Goal: Information Seeking & Learning: Find specific fact

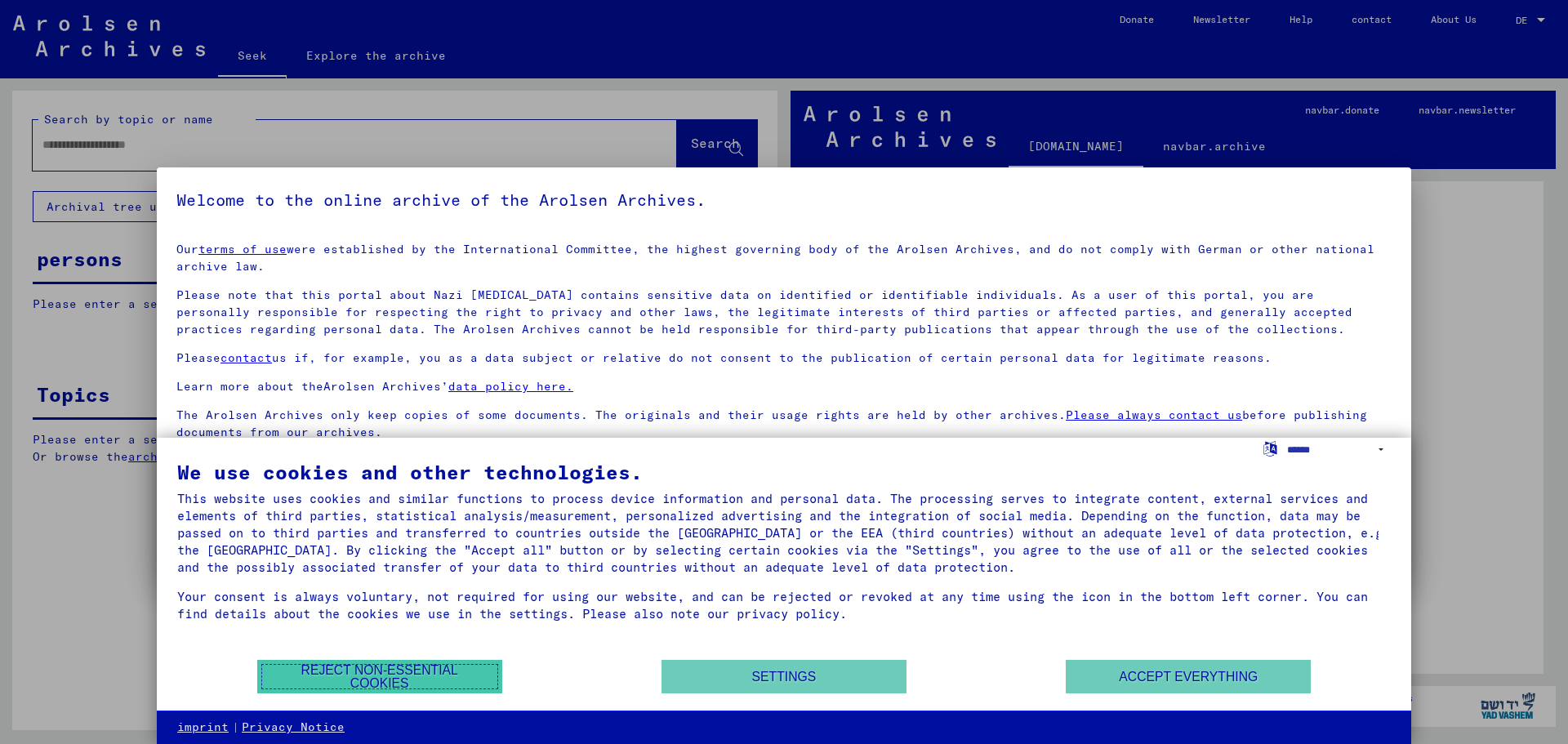
click at [463, 684] on font "Reject non-essential cookies" at bounding box center [380, 677] width 208 height 26
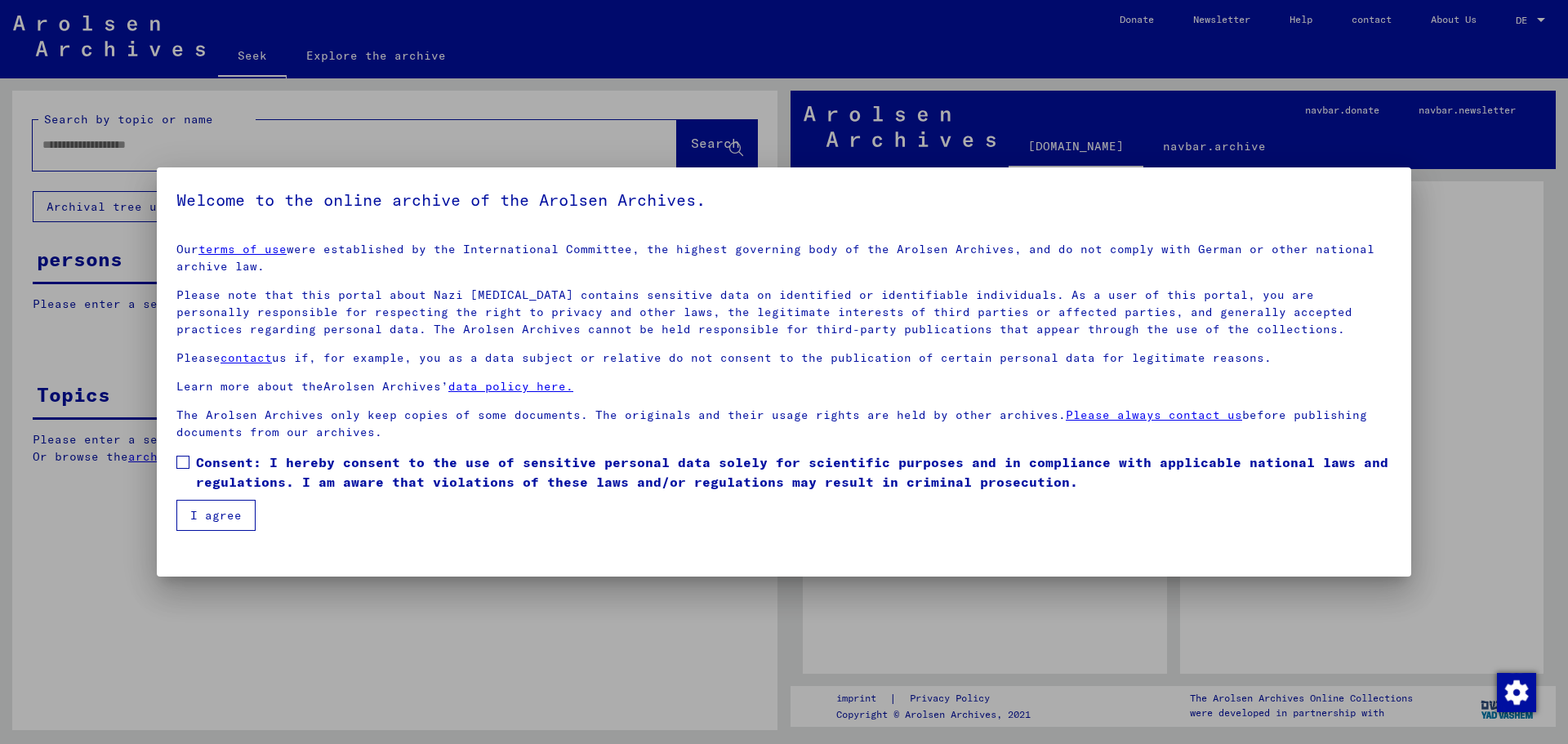
click at [207, 472] on span "Consent: I hereby consent to the use of sensitive personal data solely for scie…" at bounding box center [793, 472] width 1195 height 39
click at [202, 515] on font "I agree" at bounding box center [215, 515] width 51 height 15
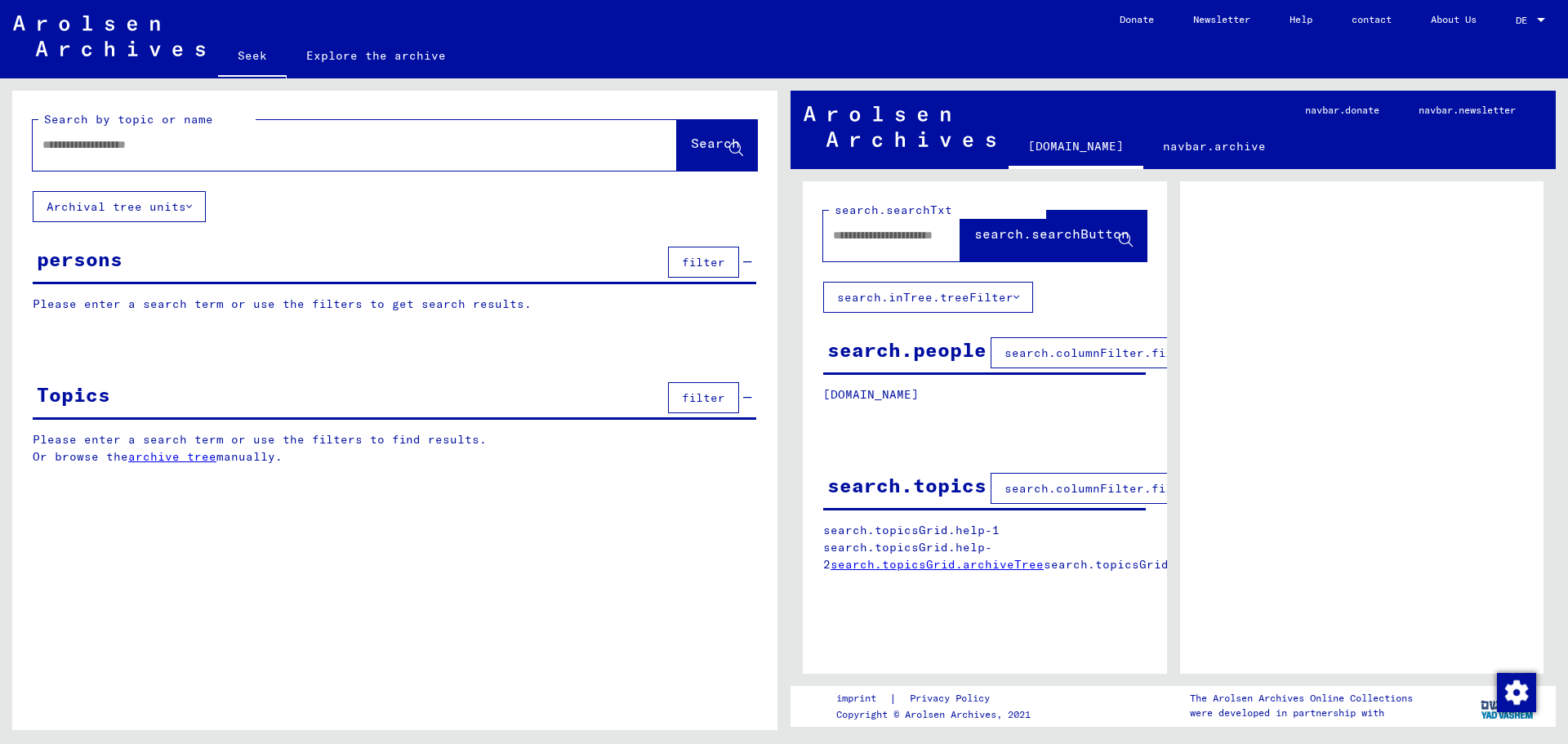
click at [172, 151] on input "text" at bounding box center [340, 144] width 596 height 17
click at [411, 302] on font "Please enter a search term or use the filters to get search results." at bounding box center [282, 304] width 499 height 15
click at [73, 253] on font "persons" at bounding box center [80, 259] width 86 height 25
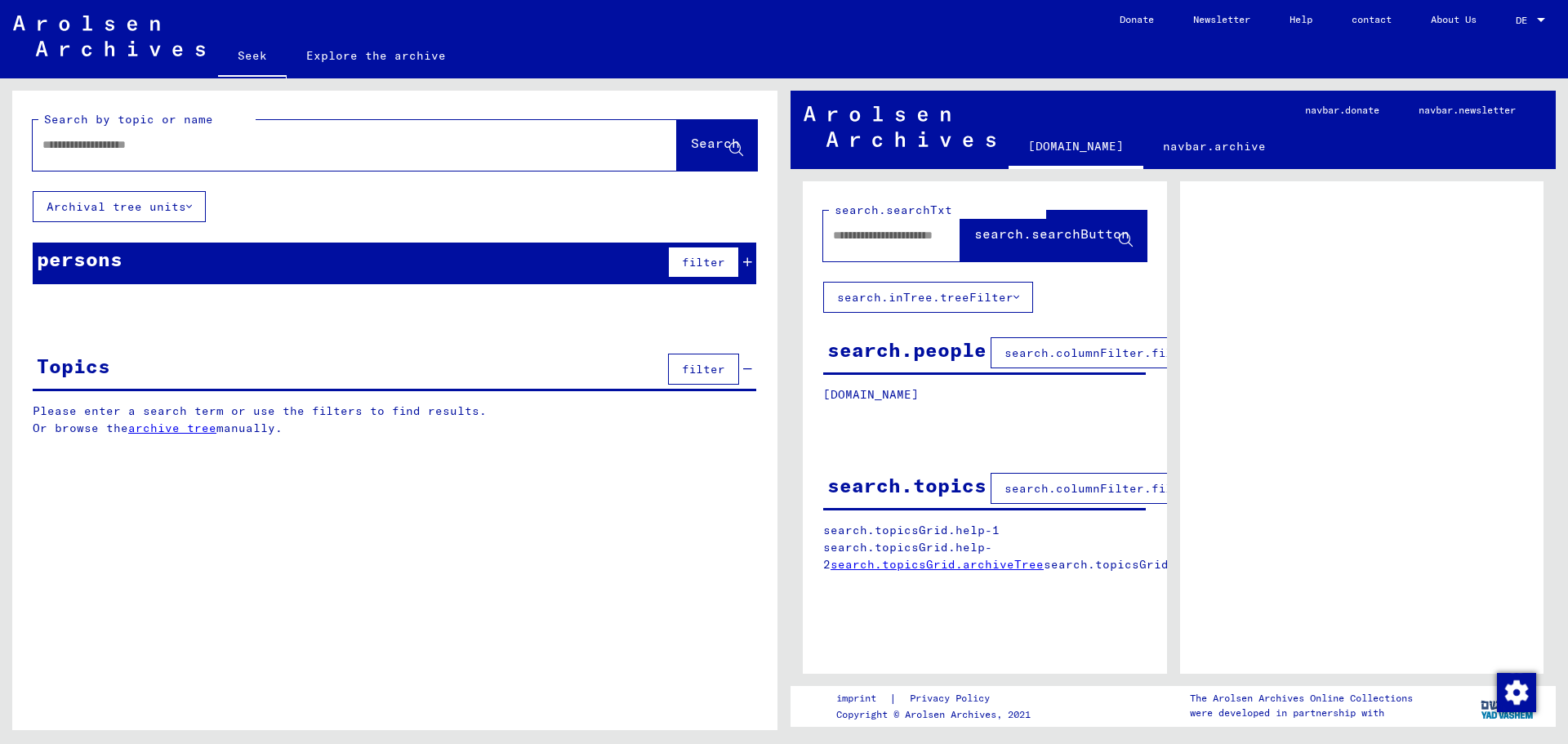
click at [107, 151] on input "text" at bounding box center [340, 144] width 596 height 17
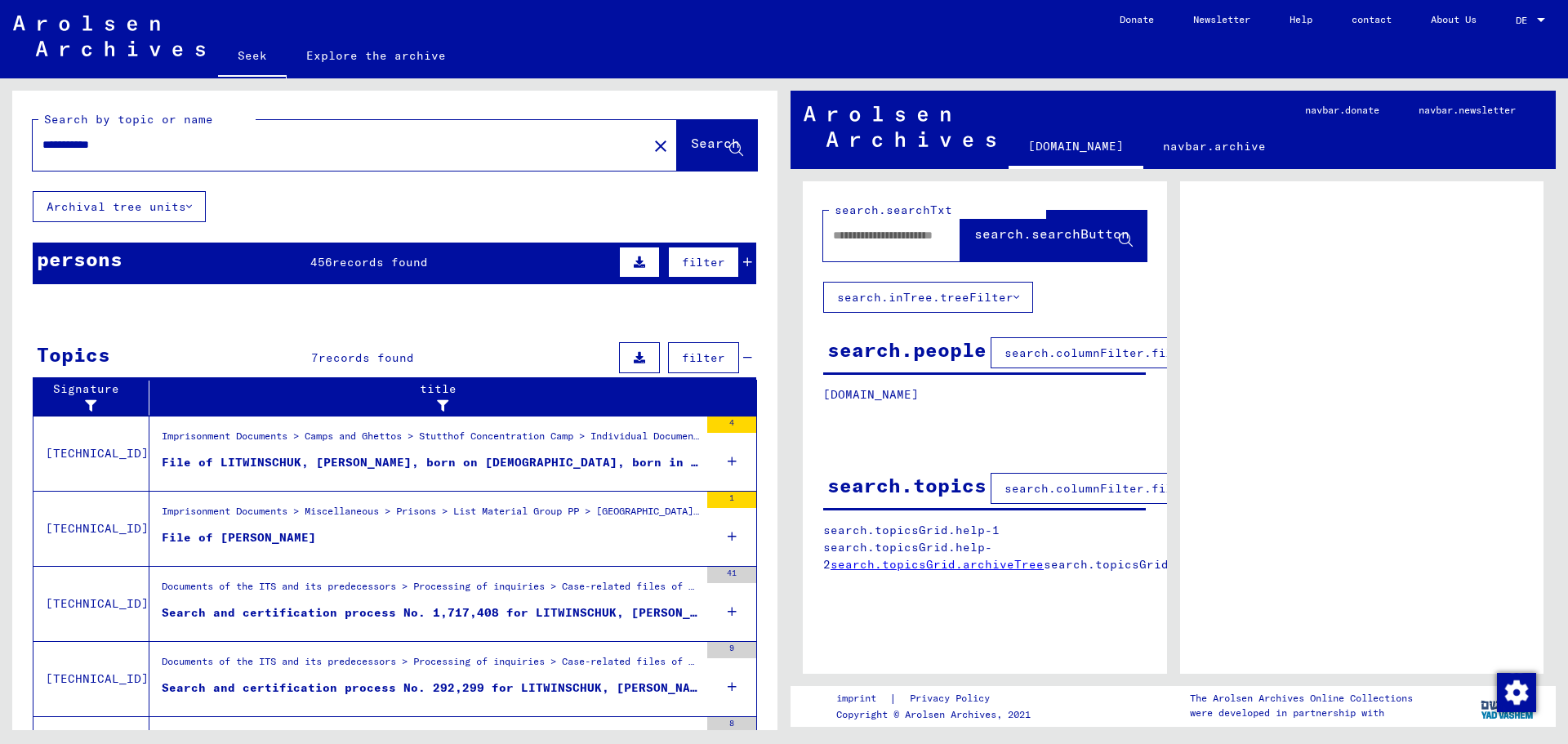
click at [212, 689] on font "Search and certification process No. 292,299 for LITWINSCHUK, [PERSON_NAME] bor…" at bounding box center [525, 688] width 727 height 15
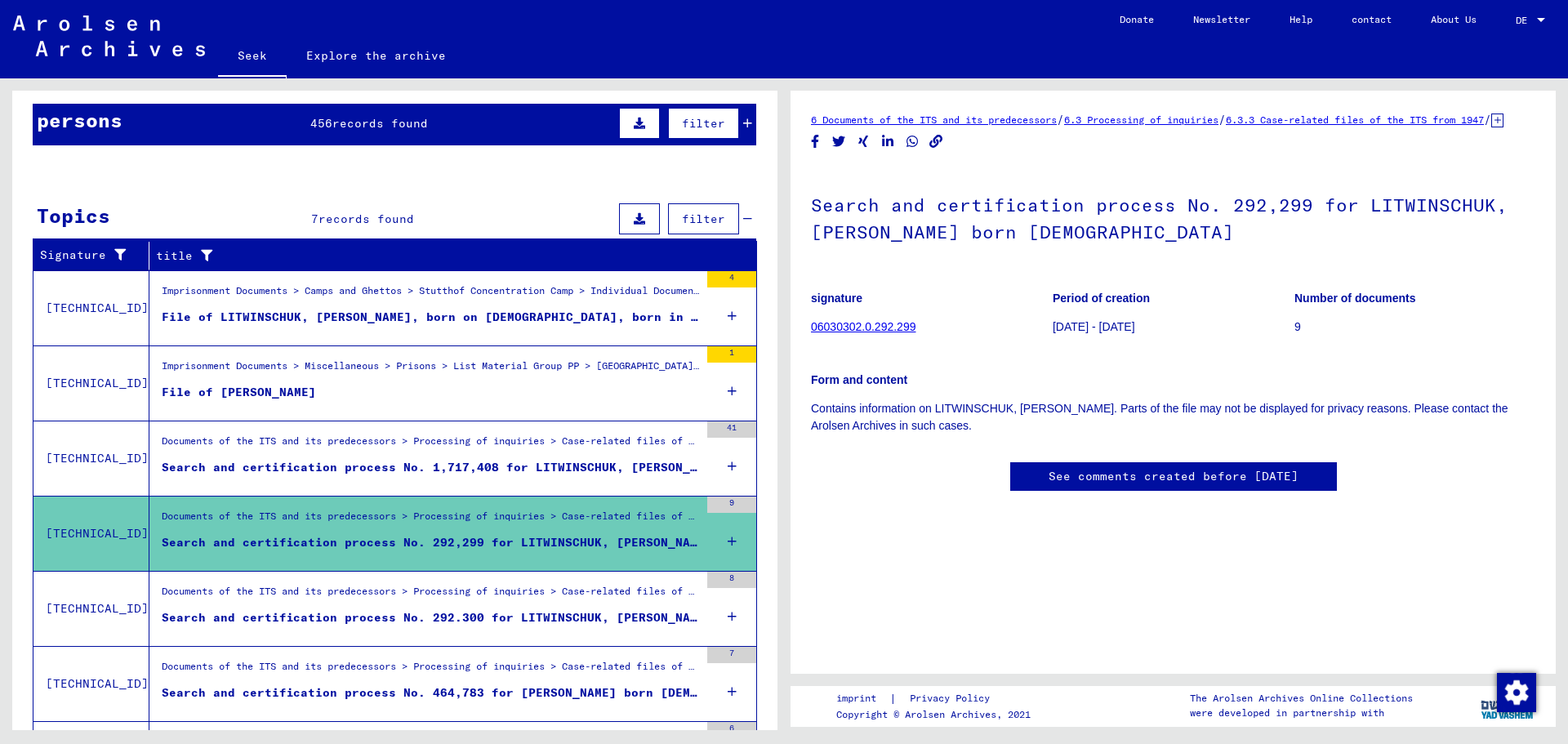
scroll to position [163, 0]
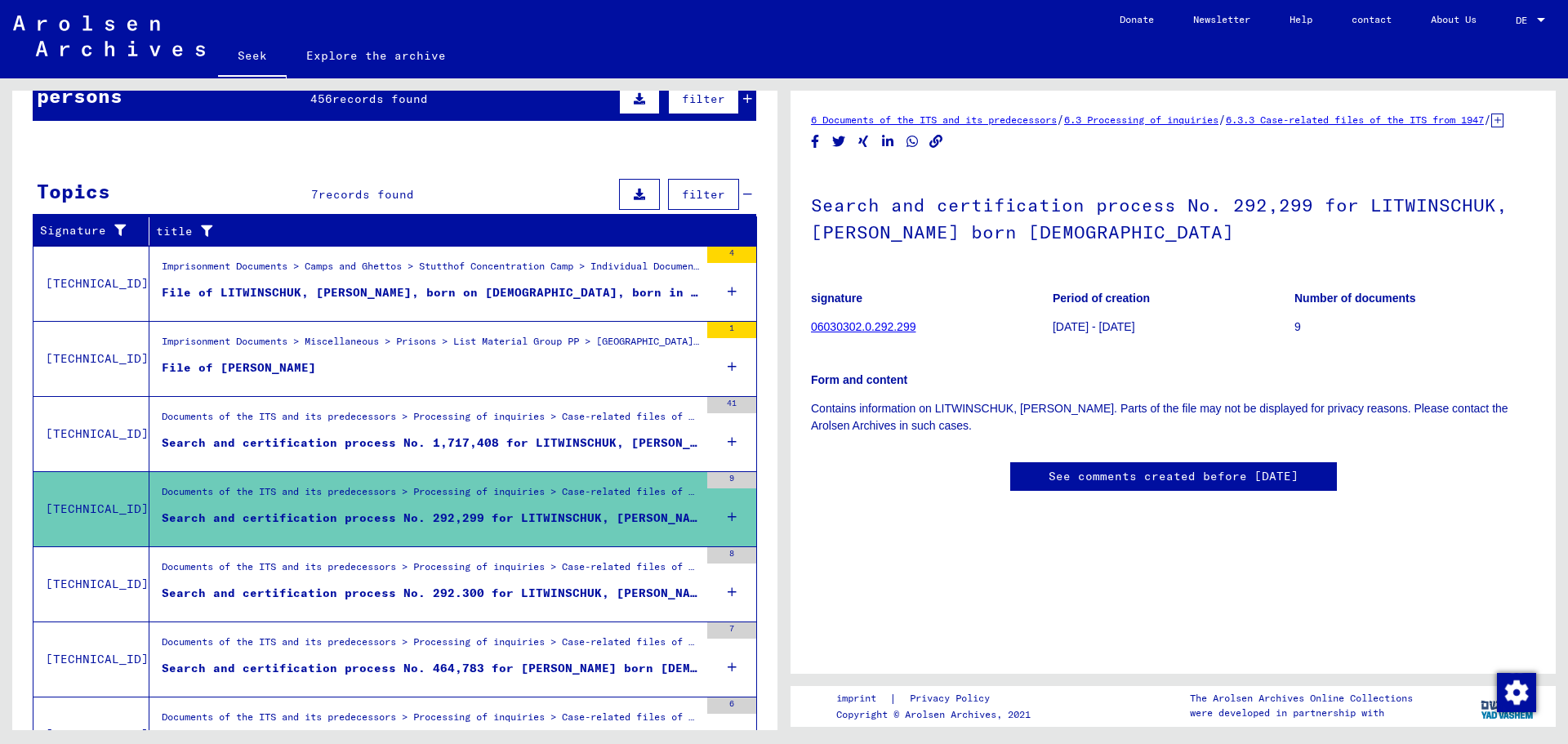
click at [336, 602] on figure "Search and certification process No. 292.300 for LITWINSCHUK, [PERSON_NAME] bor…" at bounding box center [431, 597] width 538 height 25
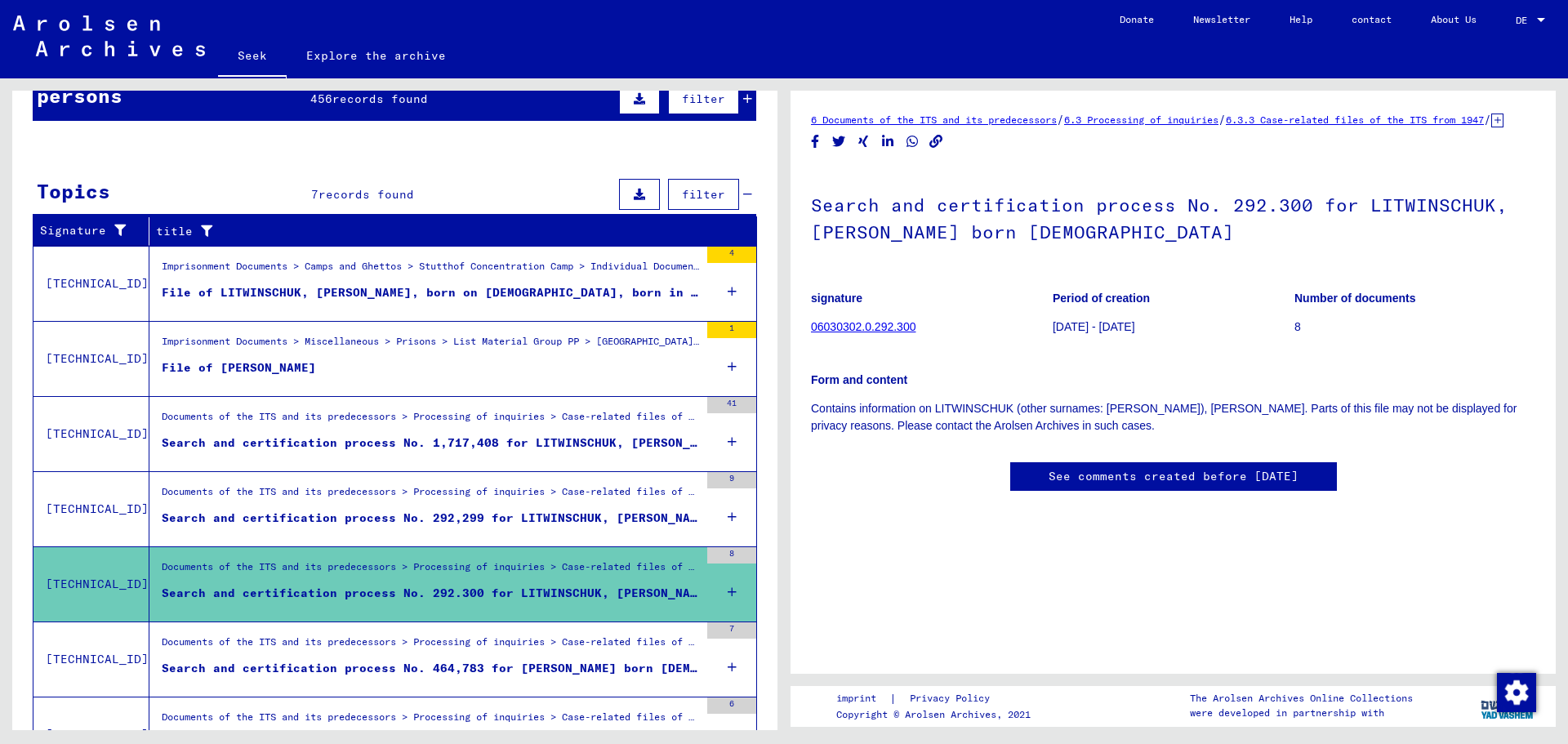
click at [1098, 484] on font "See comments created before [DATE]" at bounding box center [1173, 476] width 250 height 15
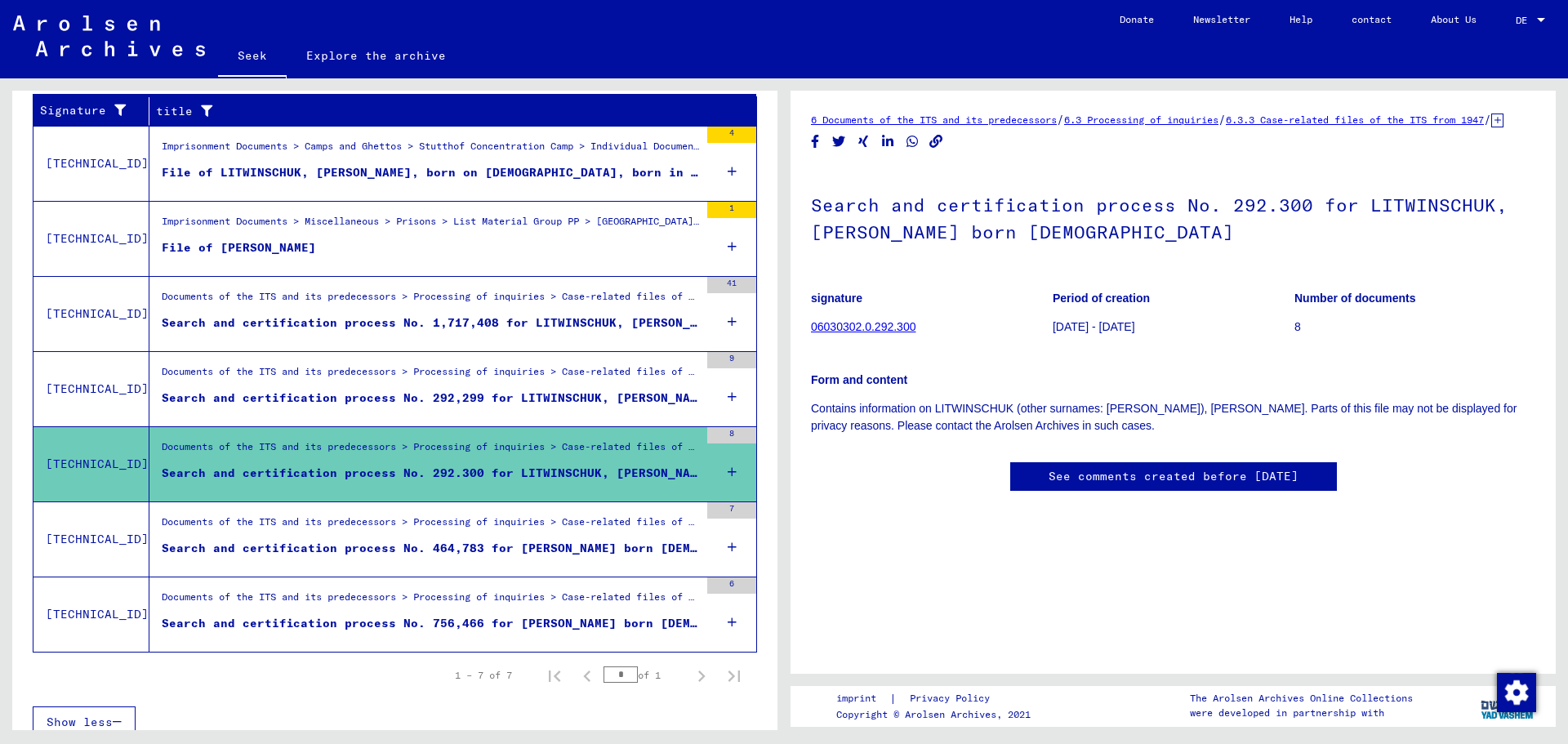
scroll to position [300, 0]
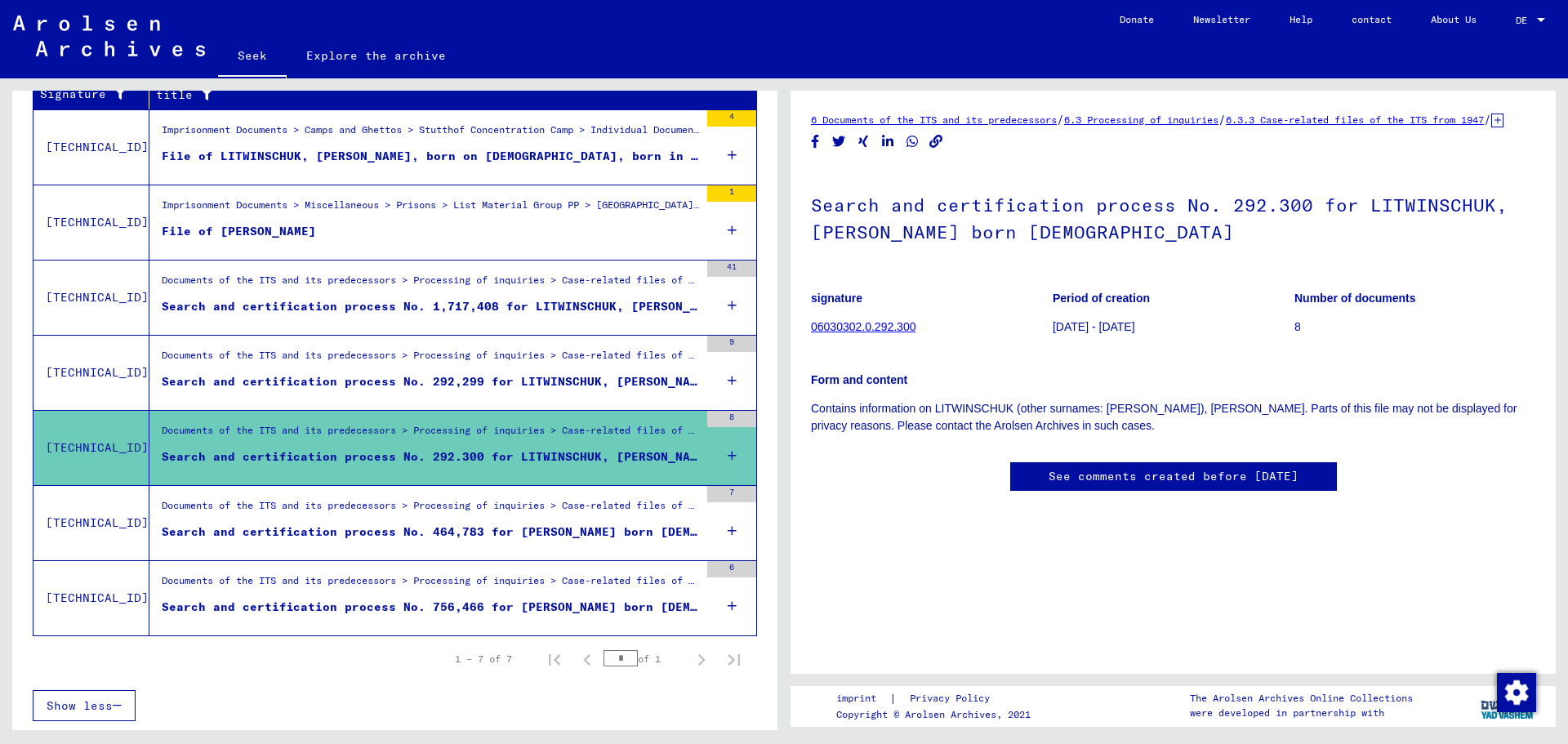
click at [346, 540] on div "Search and certification process No. 464,783 for [PERSON_NAME] born [DEMOGRAPHI…" at bounding box center [431, 532] width 538 height 17
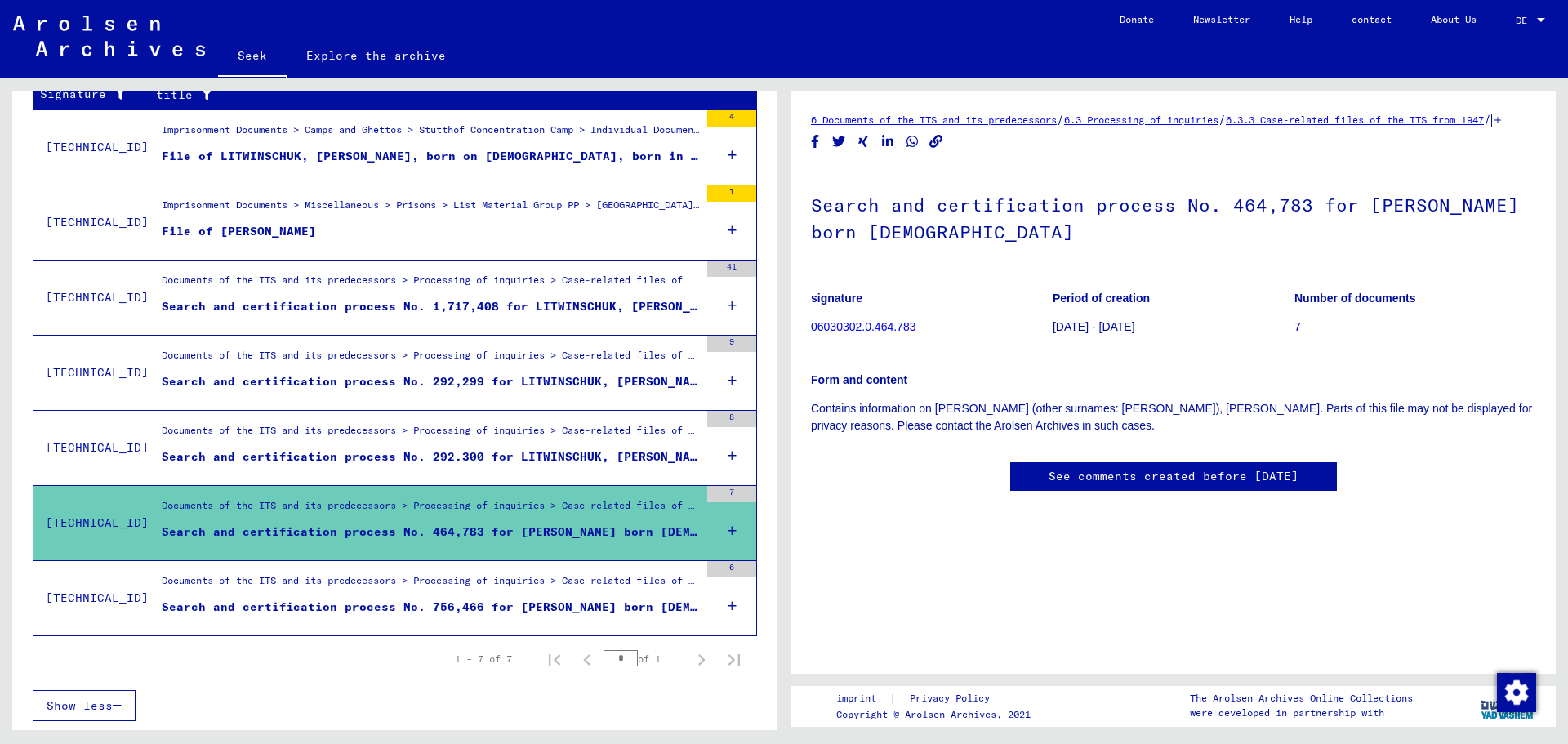
click at [556, 301] on font "Search and certification process No. 1,717,408 for LITWINSCHUK, [PERSON_NAME] b…" at bounding box center [533, 306] width 742 height 15
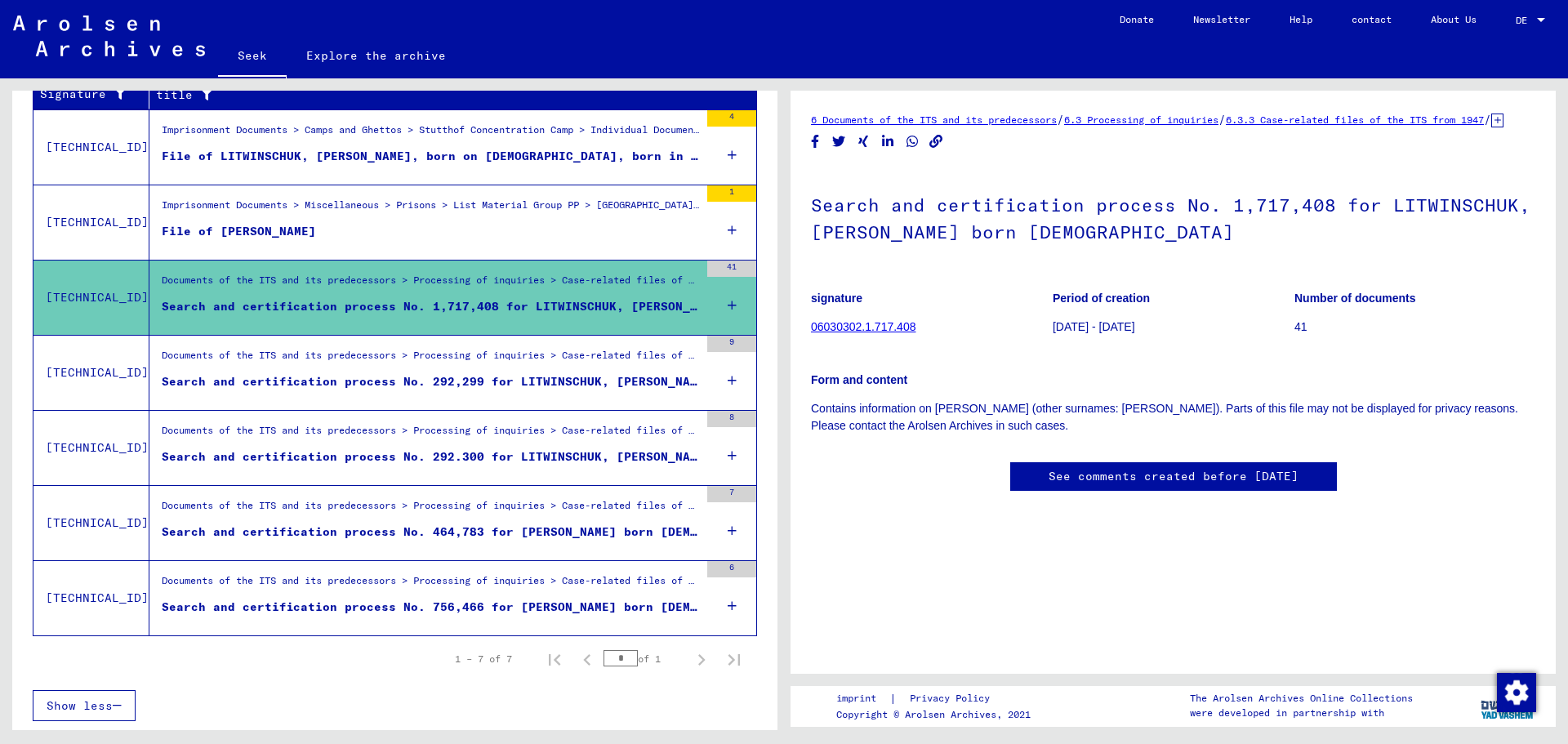
click at [557, 229] on figure "File of [PERSON_NAME]" at bounding box center [431, 235] width 538 height 25
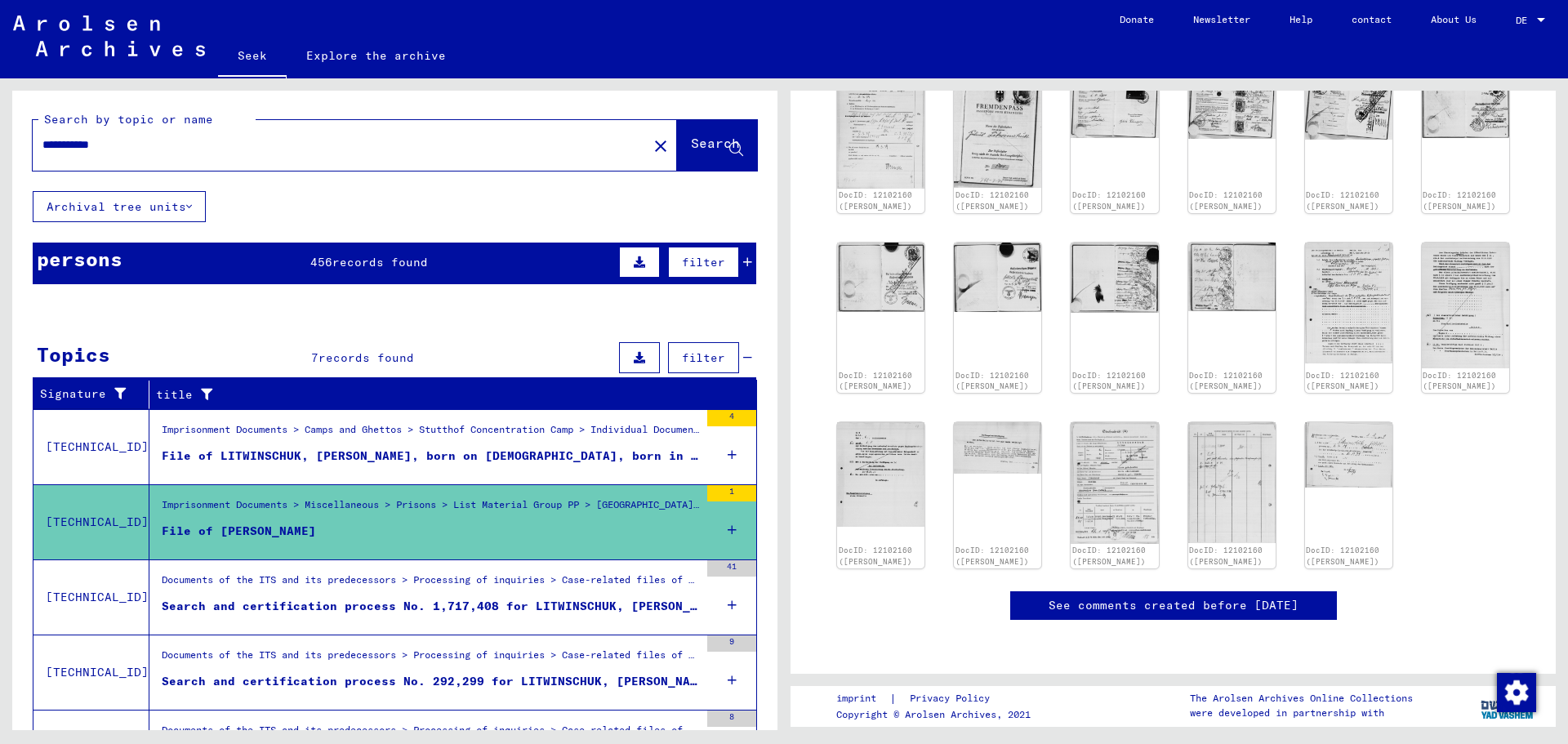
click at [407, 466] on figure "File of LITWINSCHUK, [PERSON_NAME], born on [DEMOGRAPHIC_DATA], born in [GEOGRA…" at bounding box center [431, 460] width 538 height 25
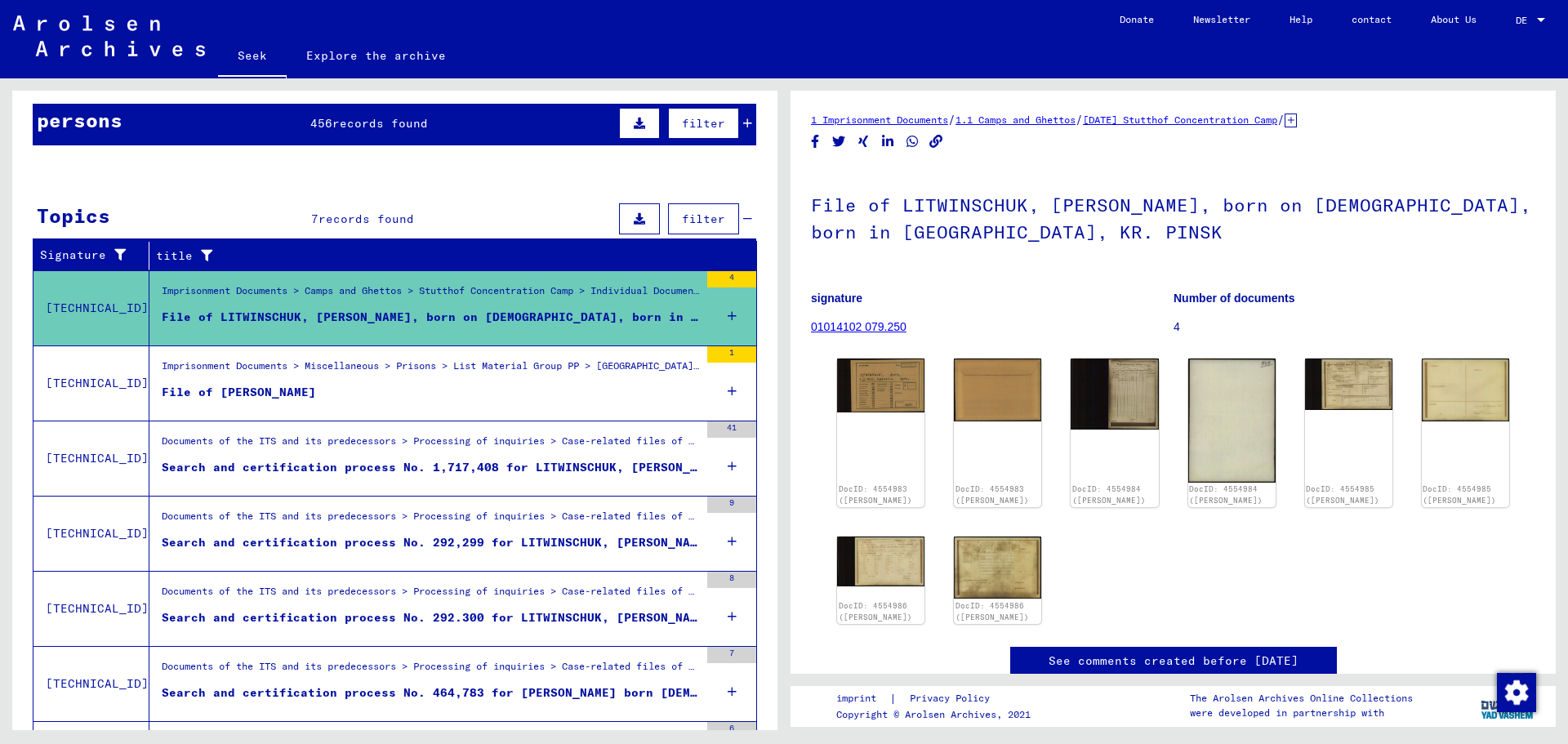
scroll to position [163, 0]
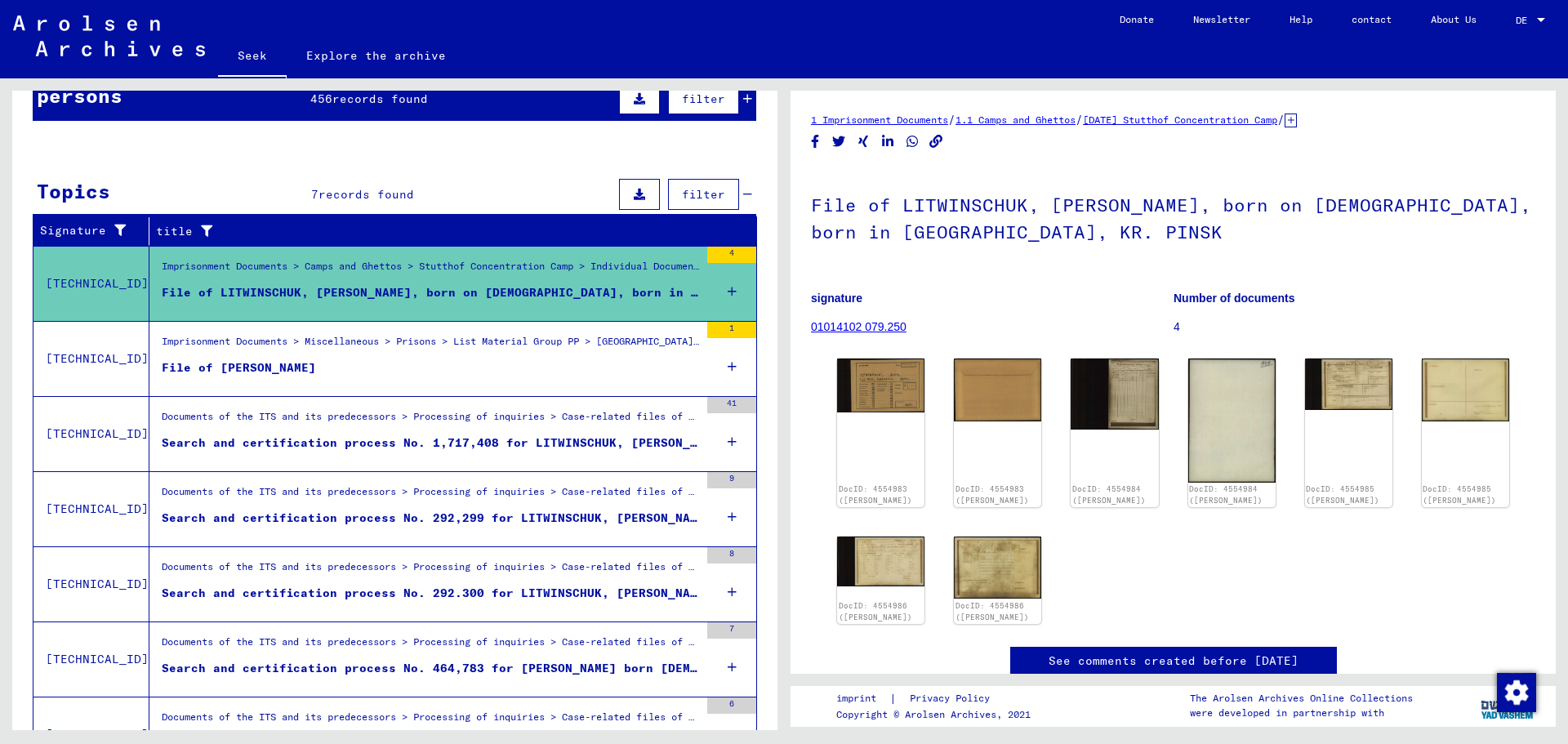
click at [419, 494] on font "Documents of the ITS and its predecessors > Processing of inquiries > Case-rela…" at bounding box center [1006, 491] width 1689 height 12
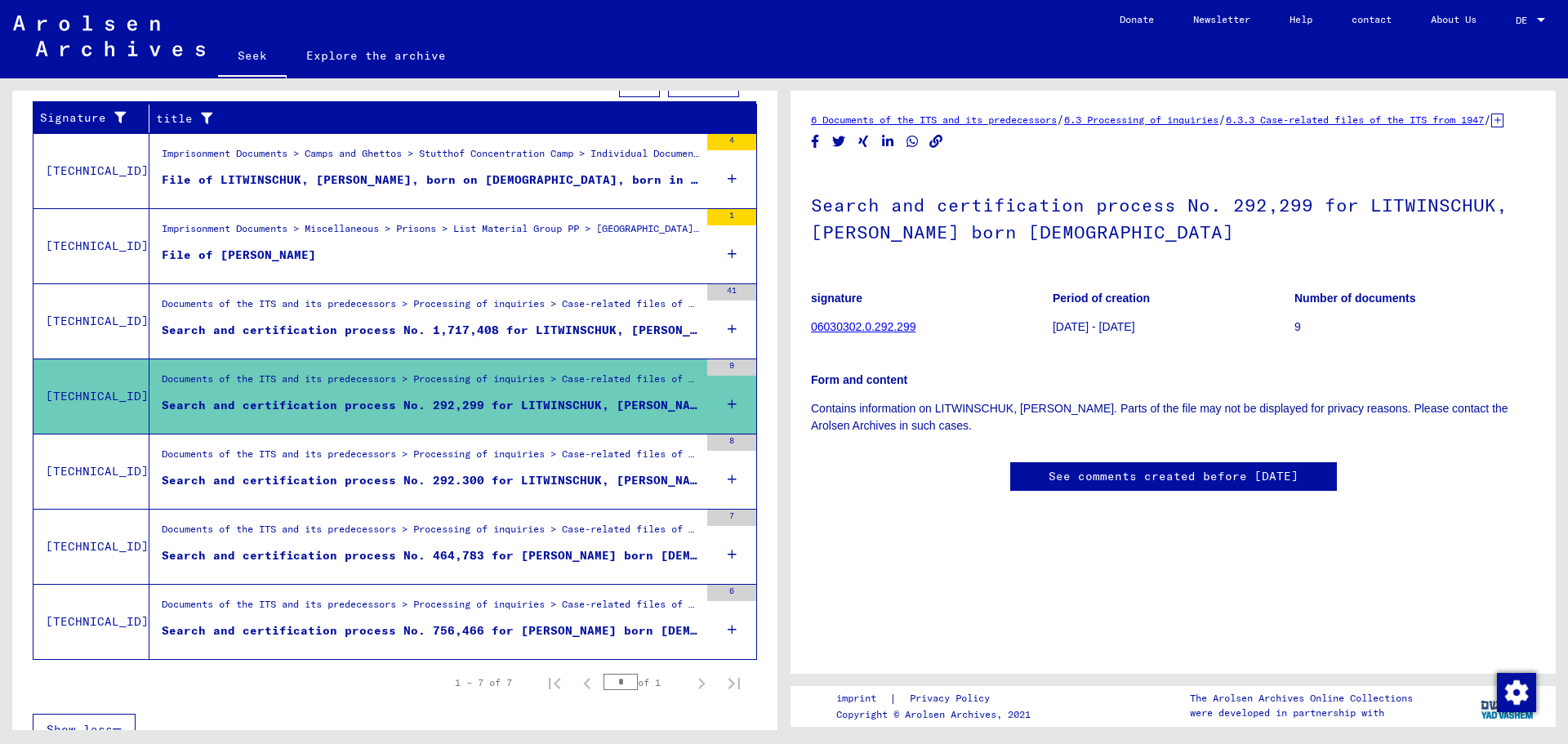
scroll to position [300, 0]
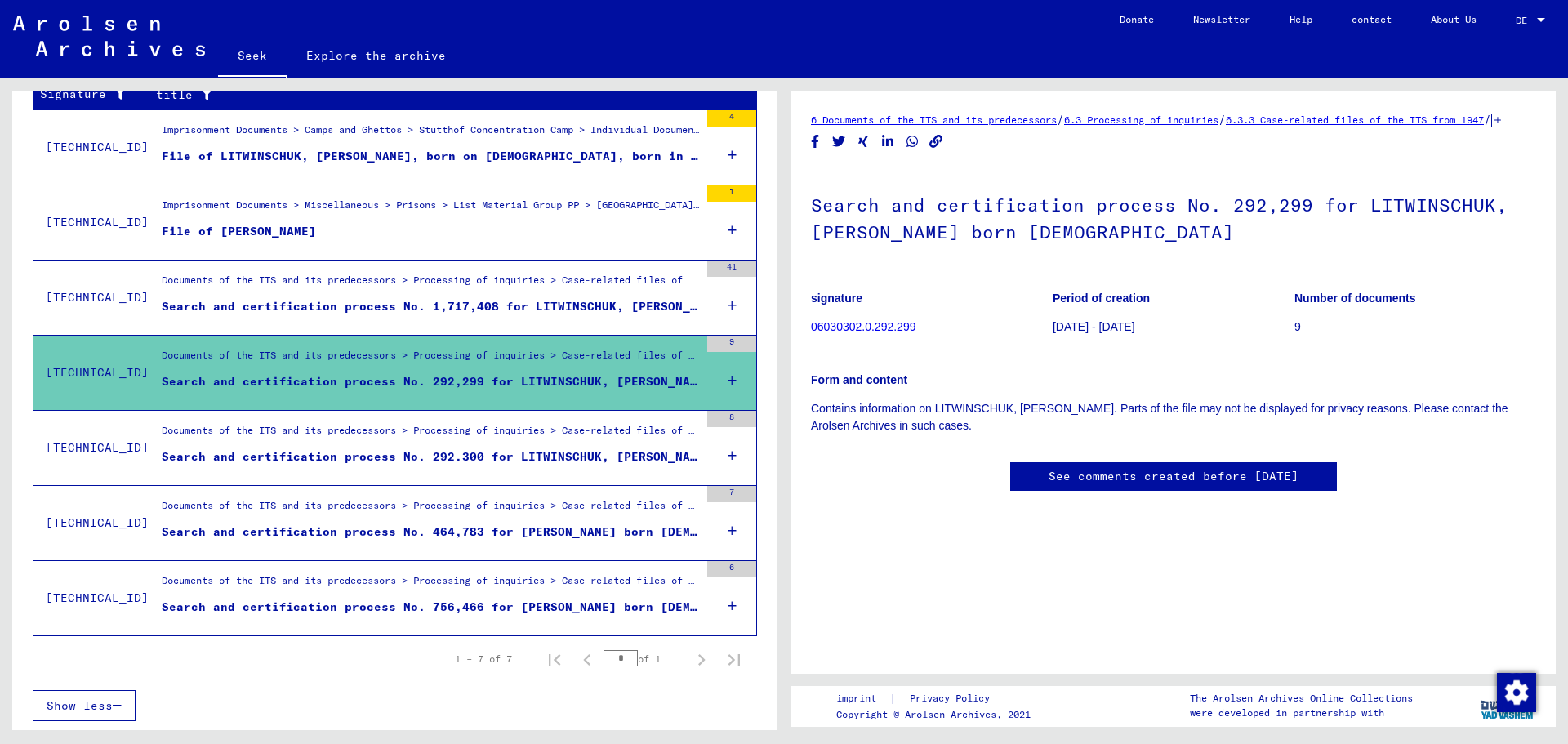
click at [424, 455] on font "Search and certification process No. 292.300 for LITWINSCHUK, [PERSON_NAME] bor…" at bounding box center [525, 456] width 727 height 15
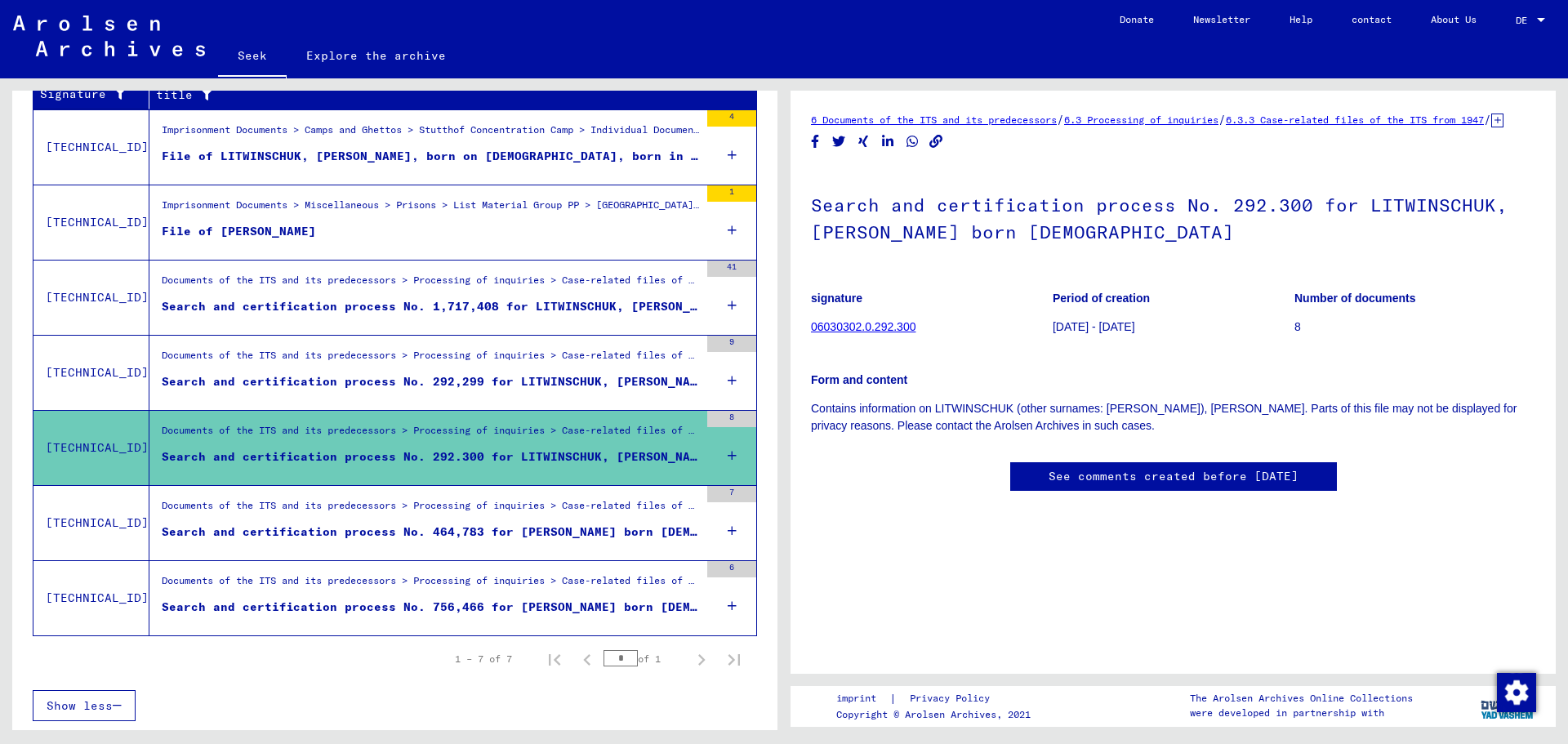
click at [427, 494] on div "Documents of the ITS and its predecessors > Processing of inquiries > Case-rela…" at bounding box center [424, 523] width 550 height 74
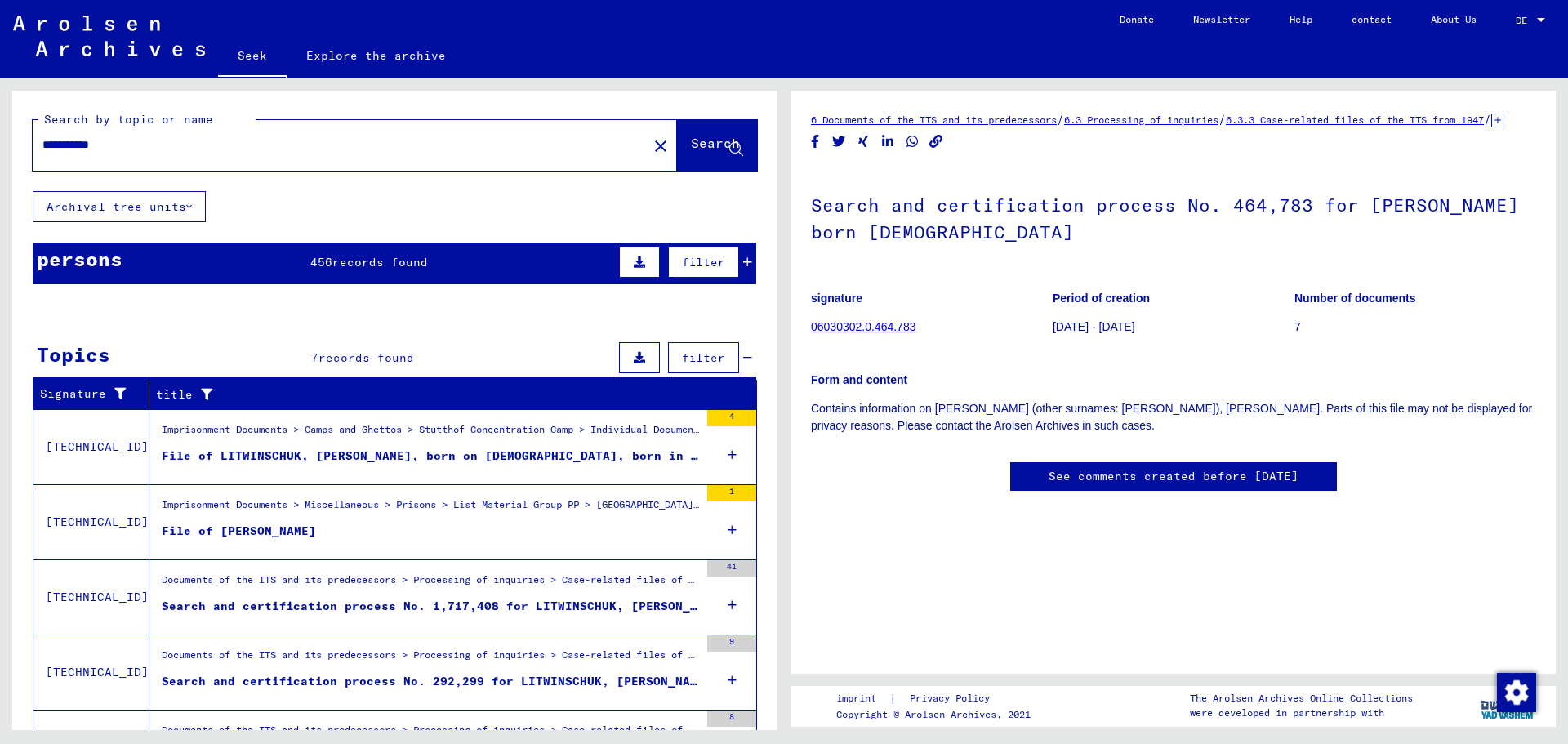
click at [87, 142] on input "**********" at bounding box center [340, 144] width 596 height 17
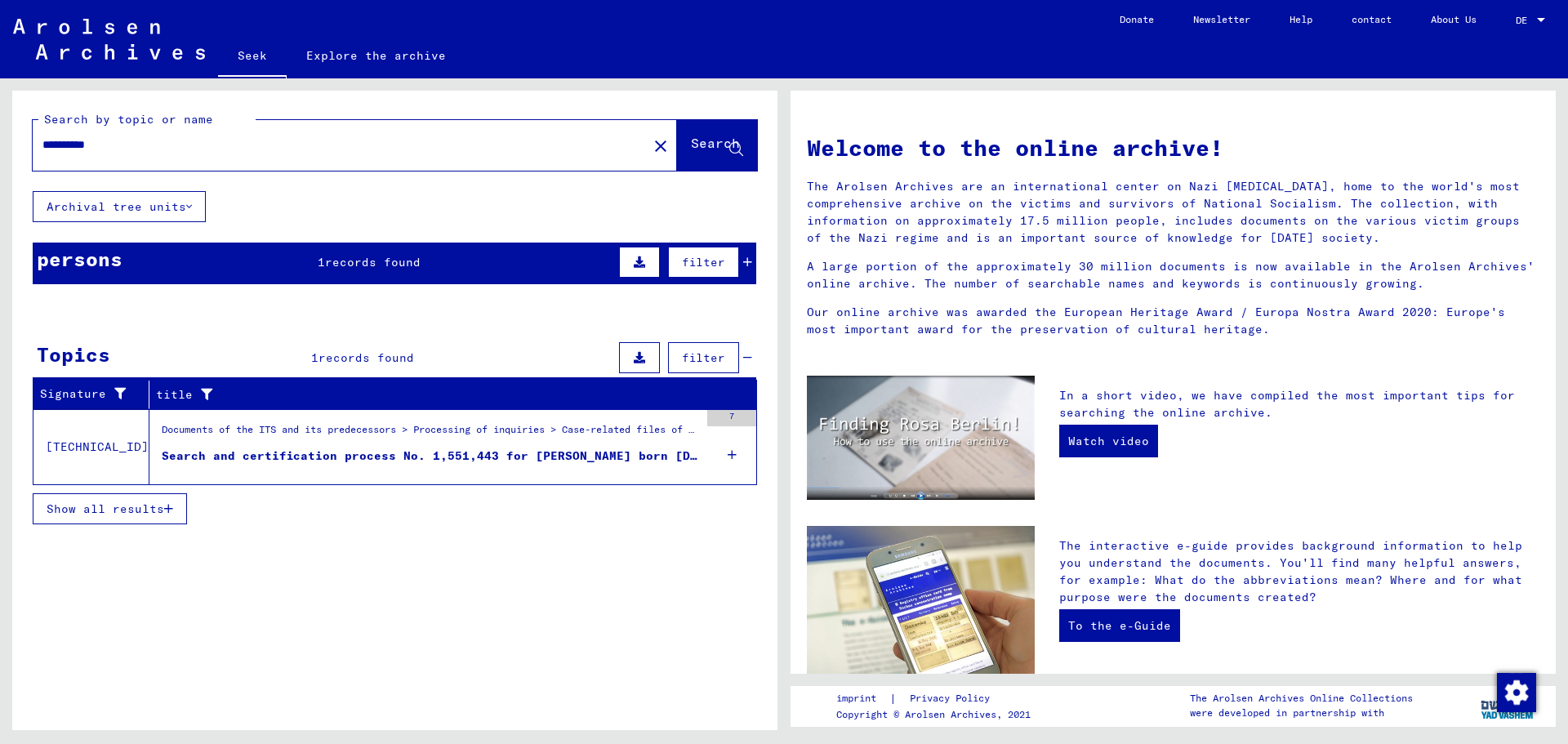
click at [70, 141] on input "**********" at bounding box center [335, 144] width 586 height 17
type input "*"
type input "**********"
click at [734, 158] on button "Search" at bounding box center [717, 145] width 80 height 51
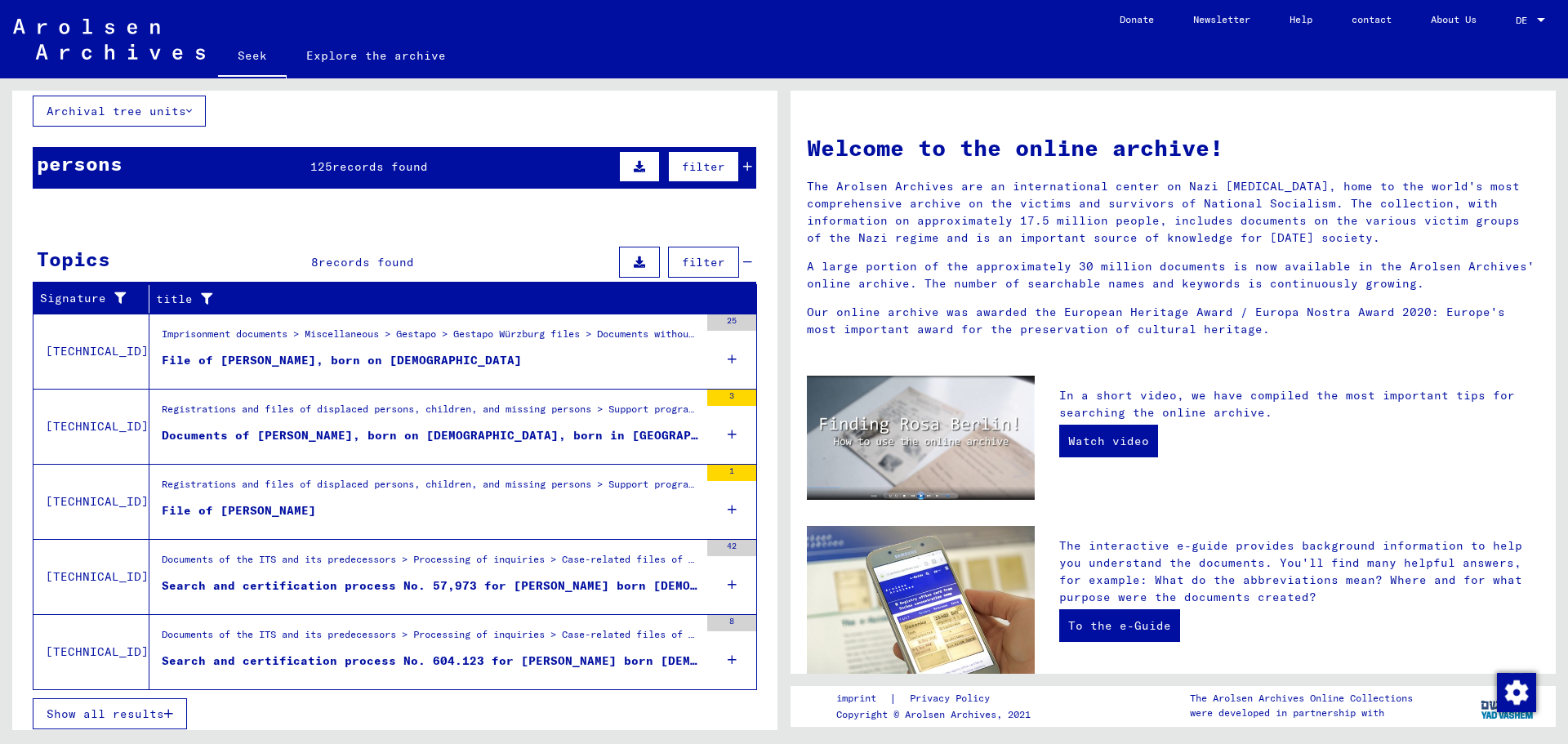
scroll to position [104, 0]
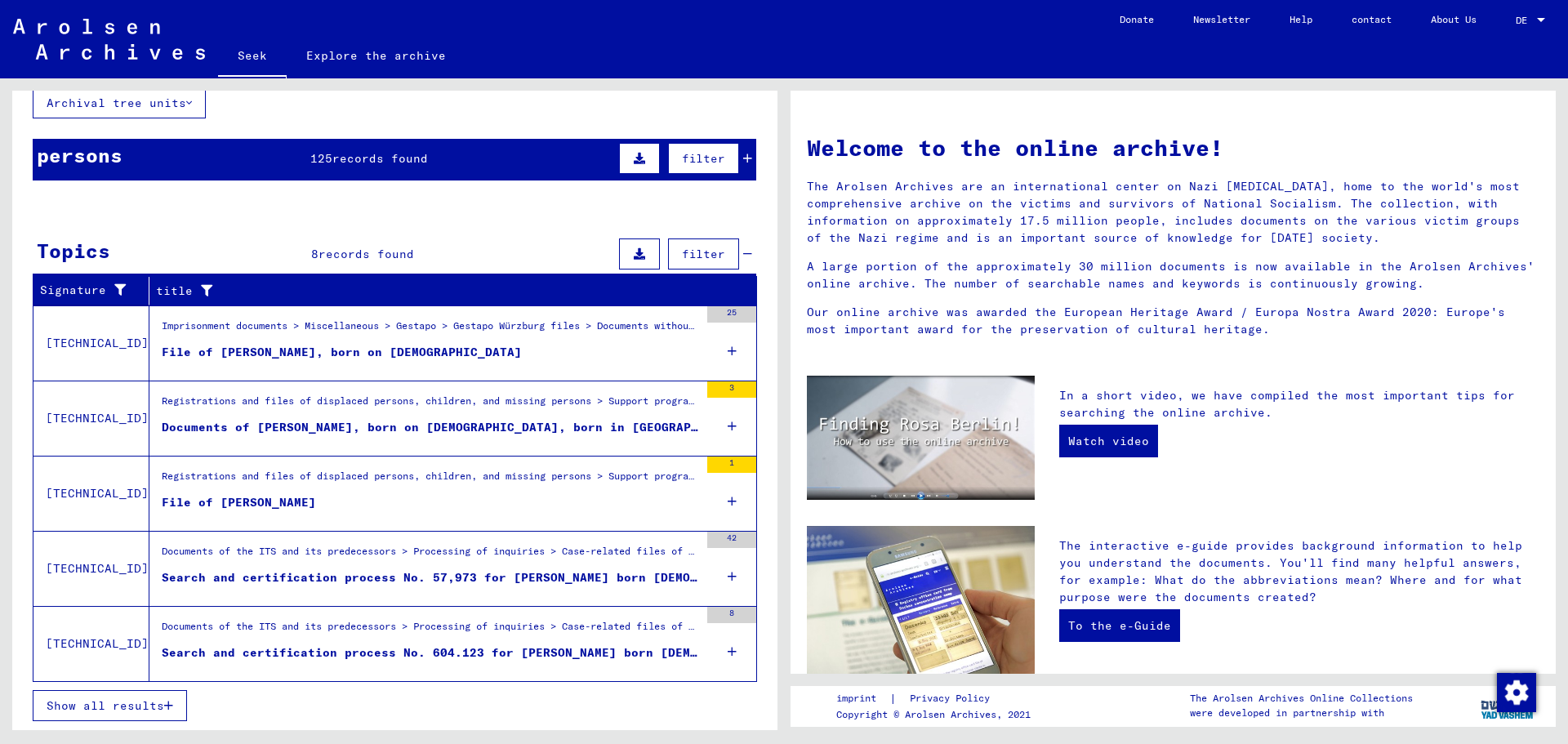
click at [155, 700] on font "Show all results" at bounding box center [106, 705] width 118 height 15
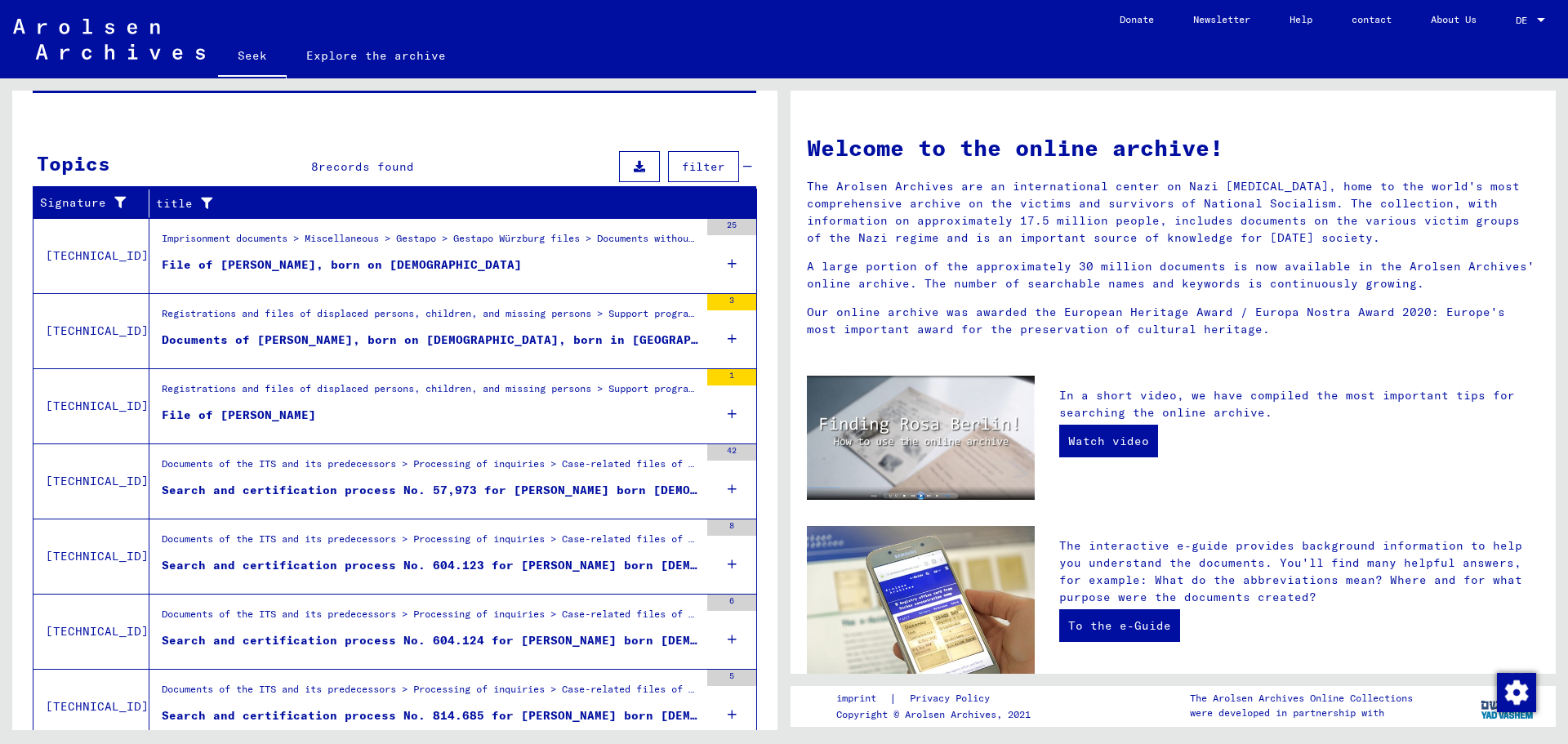
scroll to position [48, 0]
